Goal: Information Seeking & Learning: Learn about a topic

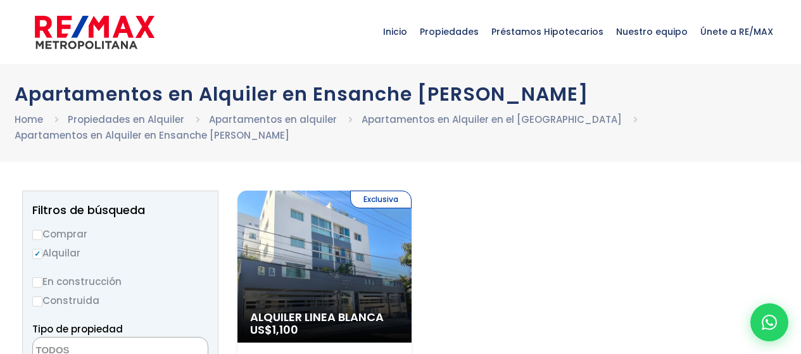
select select
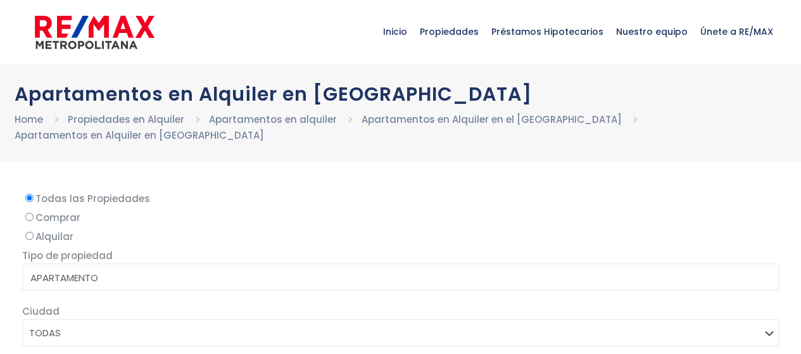
select select
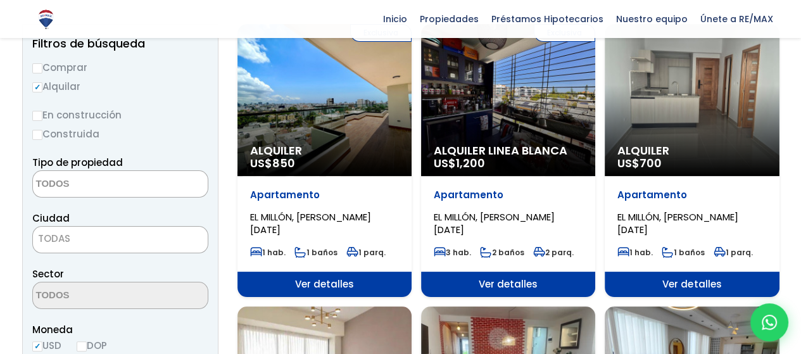
scroll to position [127, 0]
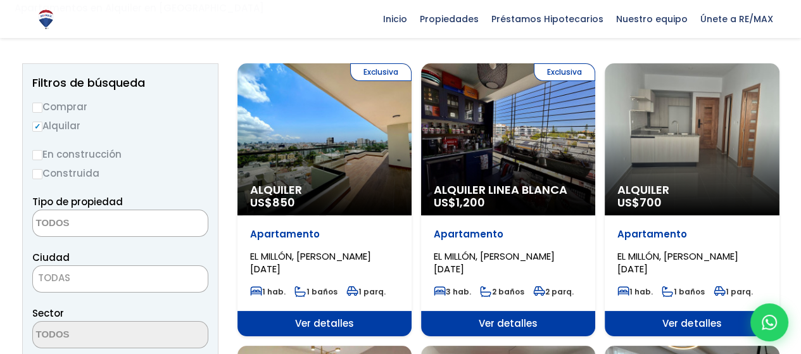
click at [660, 249] on span "EL MILLÓN, [PERSON_NAME][DATE]" at bounding box center [677, 262] width 121 height 26
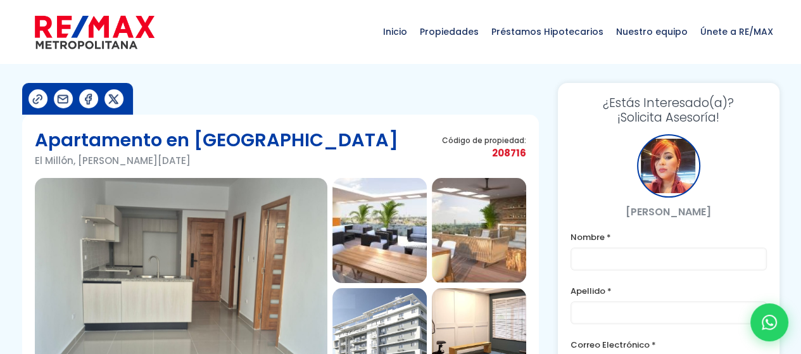
click at [210, 225] on img at bounding box center [181, 285] width 293 height 215
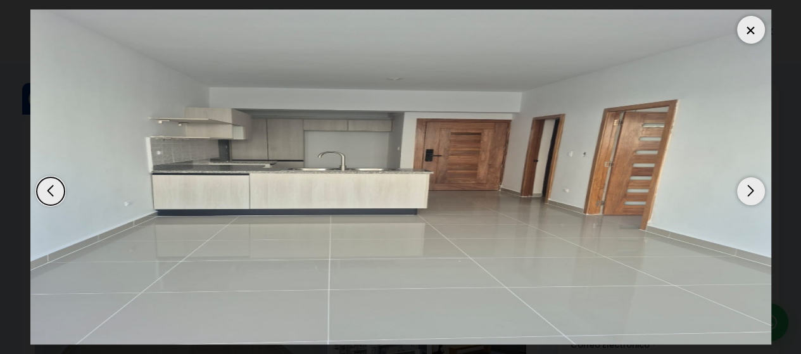
click at [757, 194] on div "Next slide" at bounding box center [751, 191] width 28 height 28
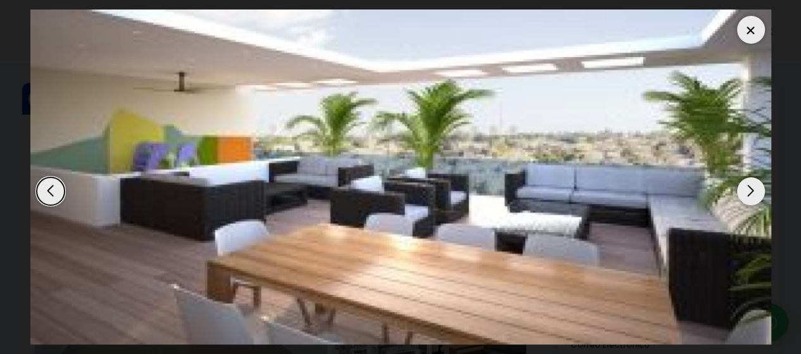
click at [740, 186] on div "Next slide" at bounding box center [751, 191] width 28 height 28
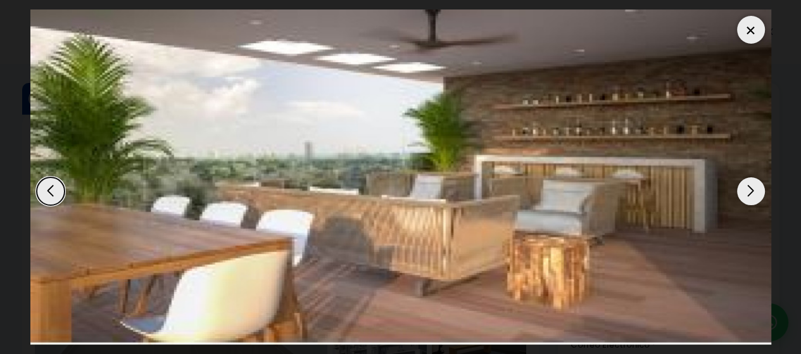
click at [740, 186] on div "Next slide" at bounding box center [751, 191] width 28 height 28
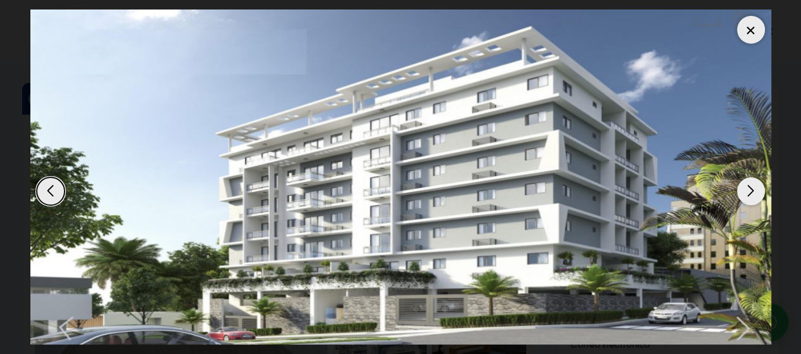
click at [740, 186] on div "Next slide" at bounding box center [751, 191] width 28 height 28
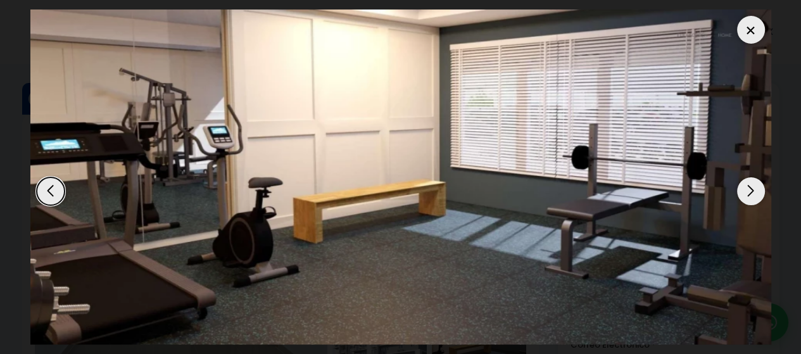
click at [740, 186] on div "Next slide" at bounding box center [751, 191] width 28 height 28
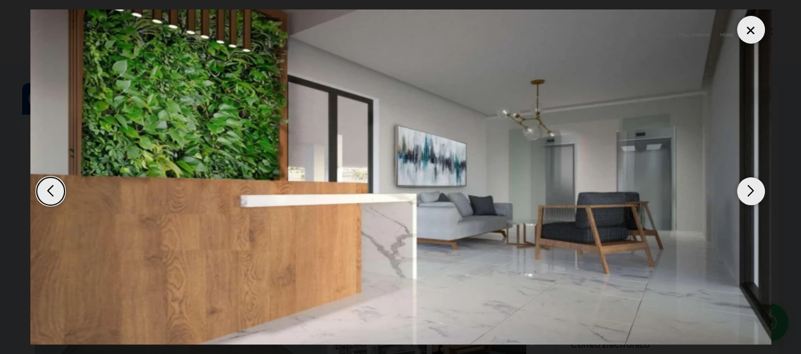
click at [749, 27] on div at bounding box center [751, 30] width 28 height 28
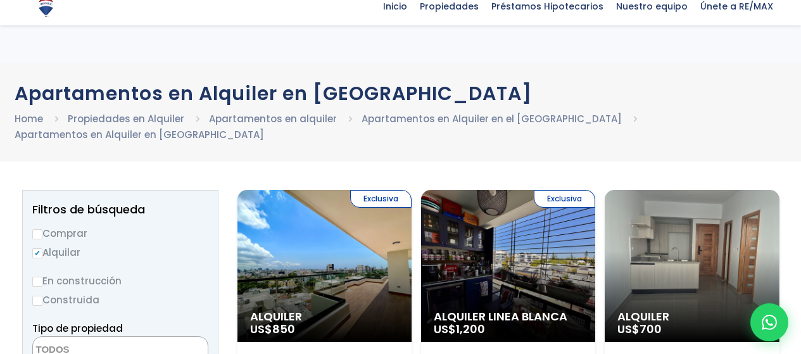
select select
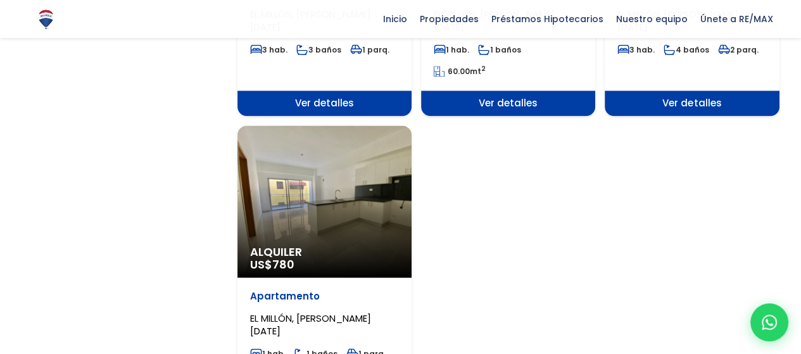
scroll to position [1583, 0]
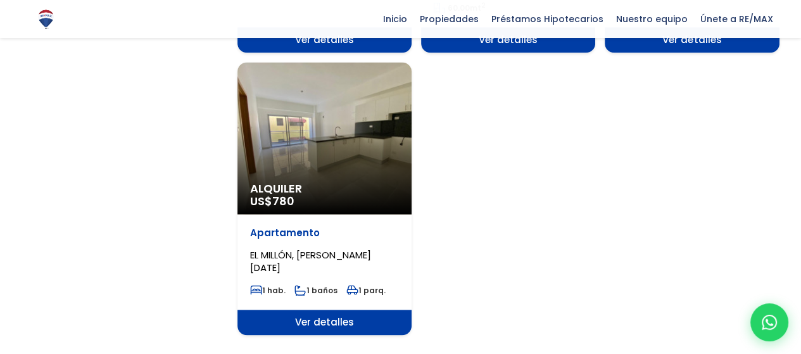
click at [305, 124] on div "Alquiler US$ 780" at bounding box center [324, 138] width 174 height 152
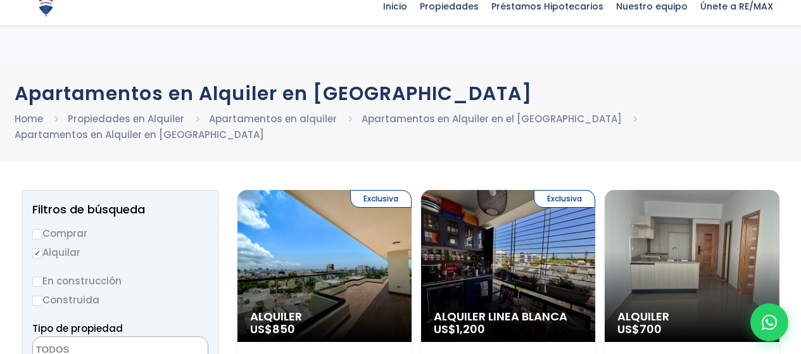
select select
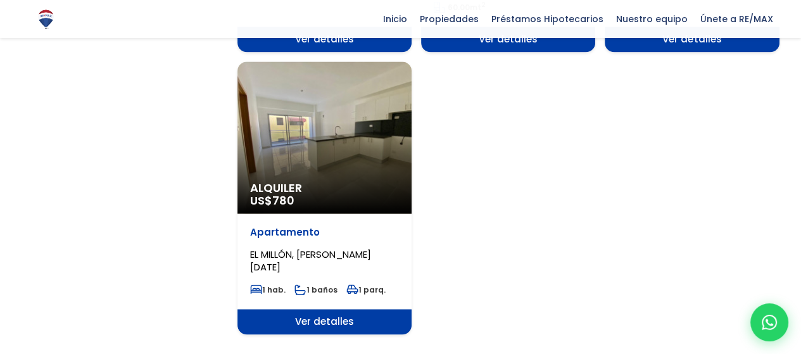
scroll to position [1583, 0]
